Goal: Navigation & Orientation: Find specific page/section

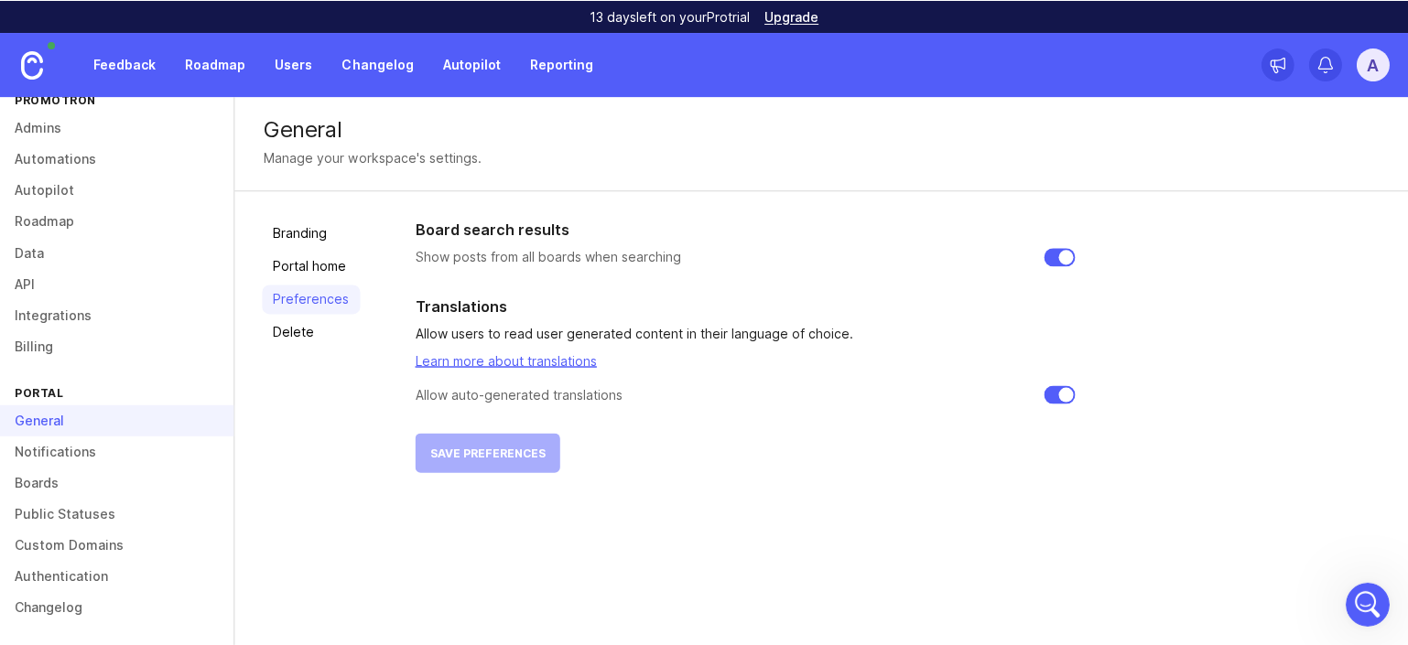
scroll to position [2, 0]
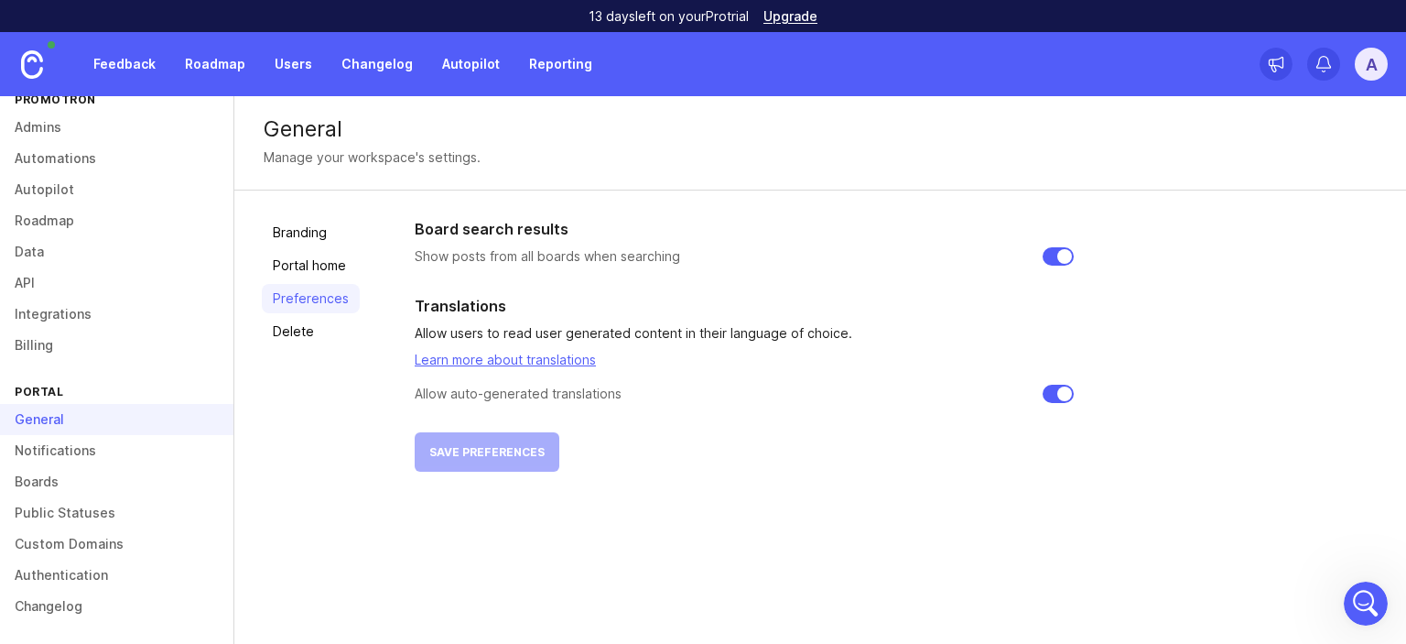
click at [107, 486] on link "Boards" at bounding box center [116, 481] width 233 height 31
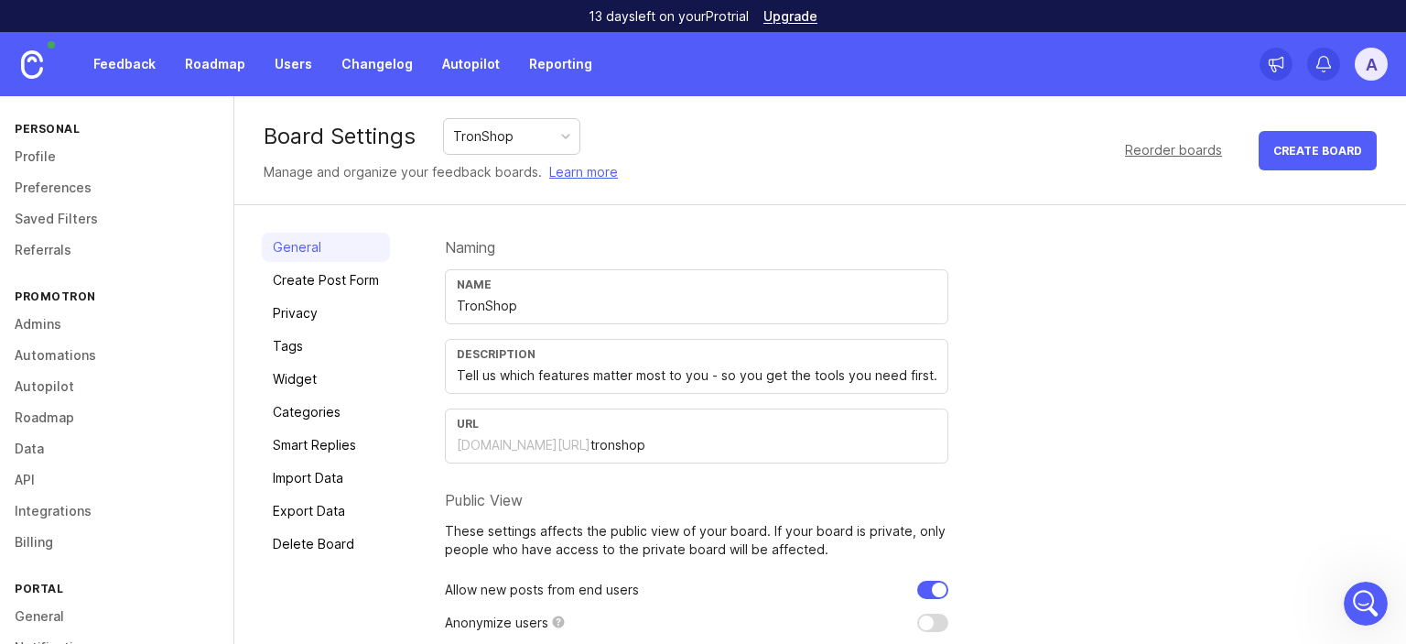
scroll to position [2682, 0]
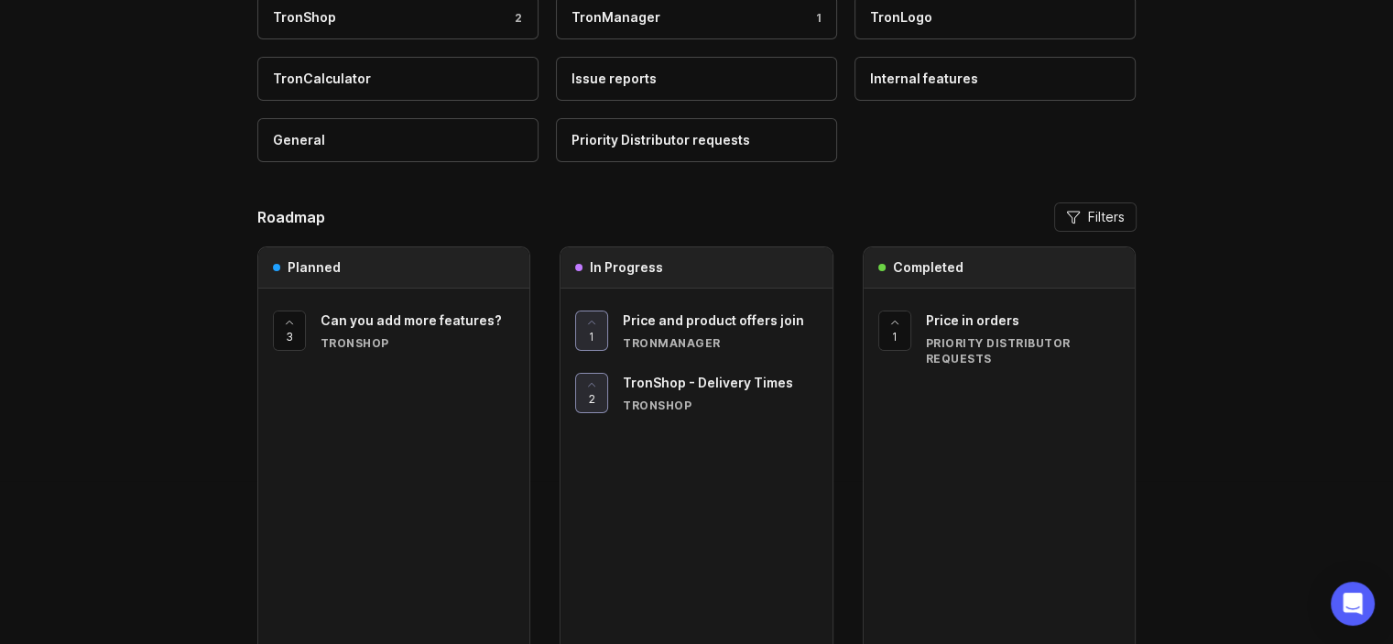
scroll to position [167, 0]
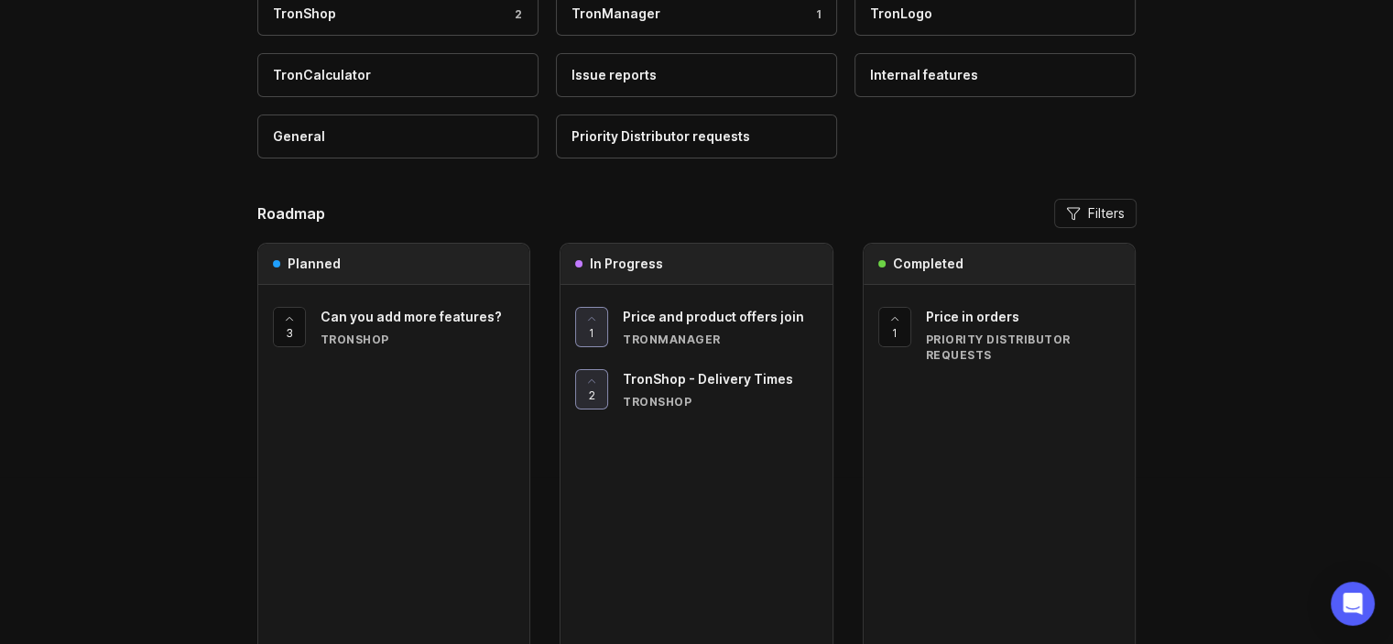
click at [710, 314] on span "Price and product offers join" at bounding box center [713, 317] width 181 height 16
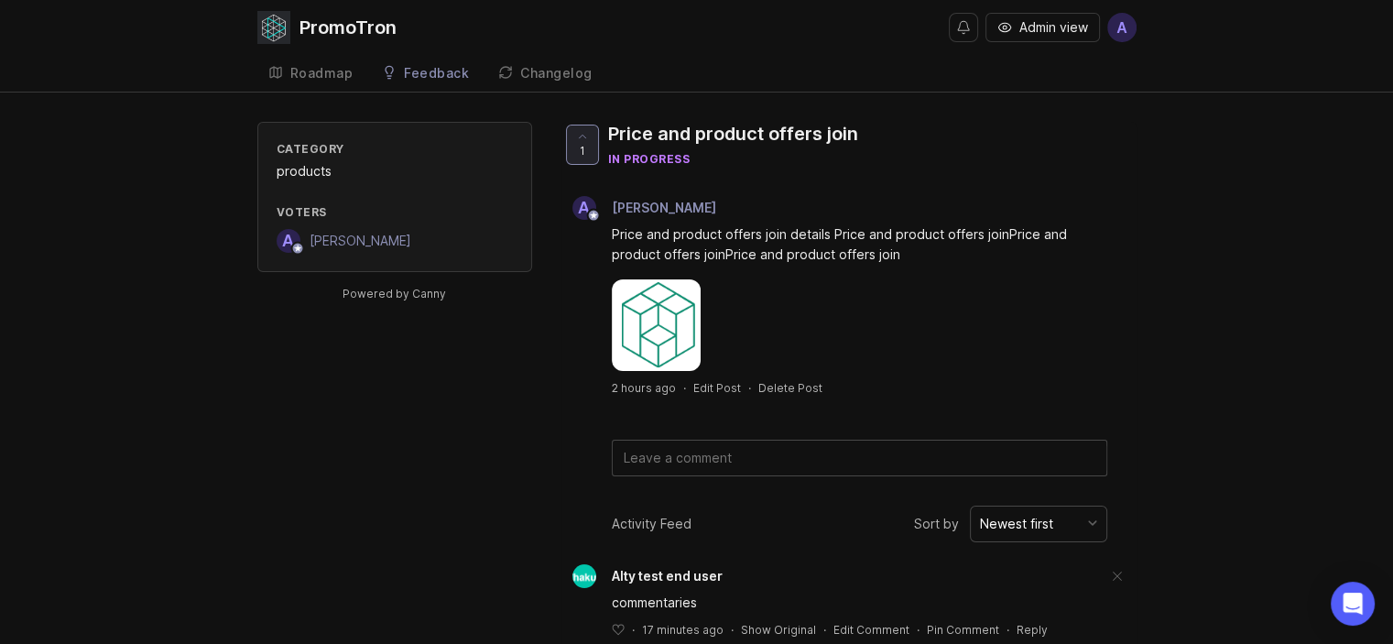
click at [439, 71] on div "Feedback" at bounding box center [436, 73] width 65 height 13
